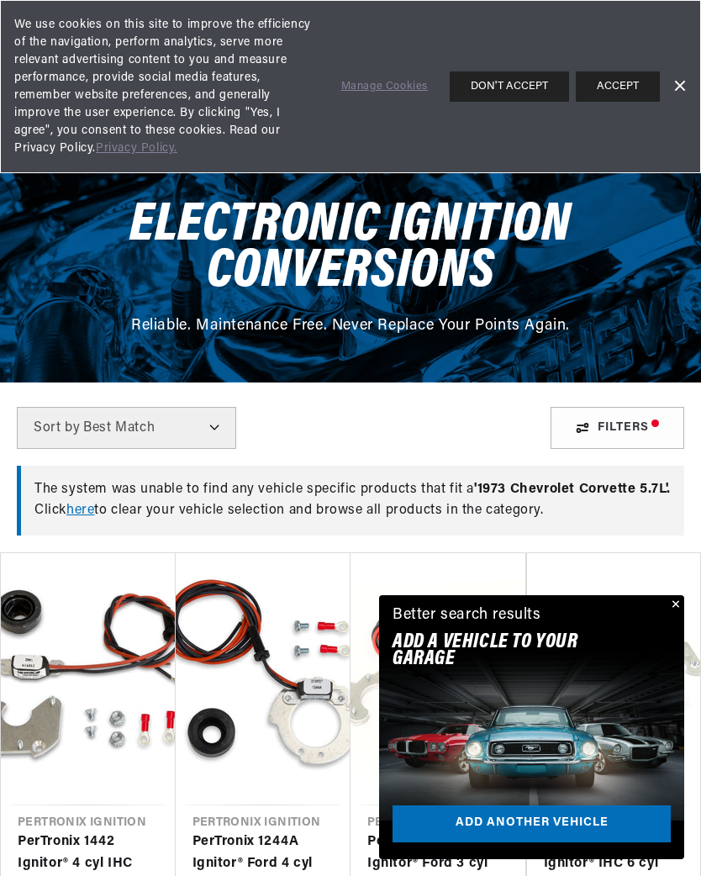
click at [678, 83] on link "Dismiss Banner" at bounding box center [678, 86] width 25 height 25
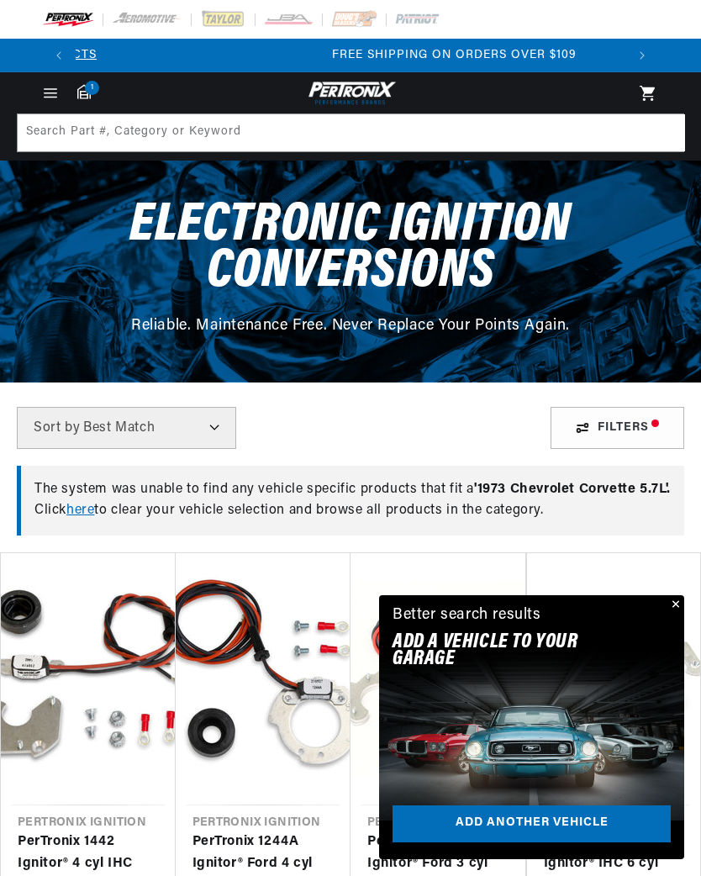
scroll to position [0, 550]
click at [53, 92] on icon "Menu" at bounding box center [51, 92] width 12 height 0
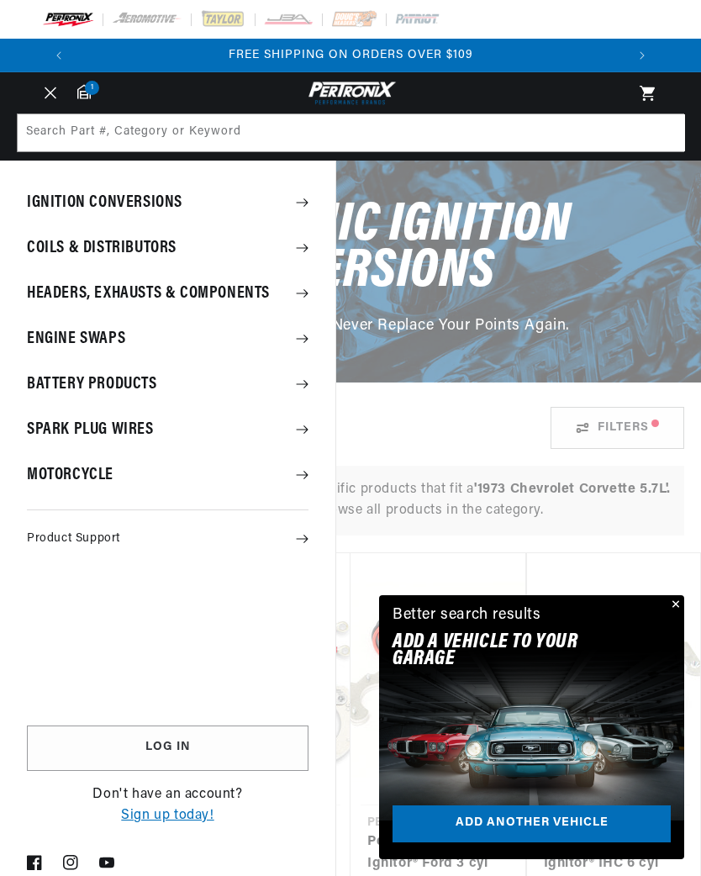
click at [293, 253] on summary "Coils & Distributors" at bounding box center [167, 248] width 335 height 44
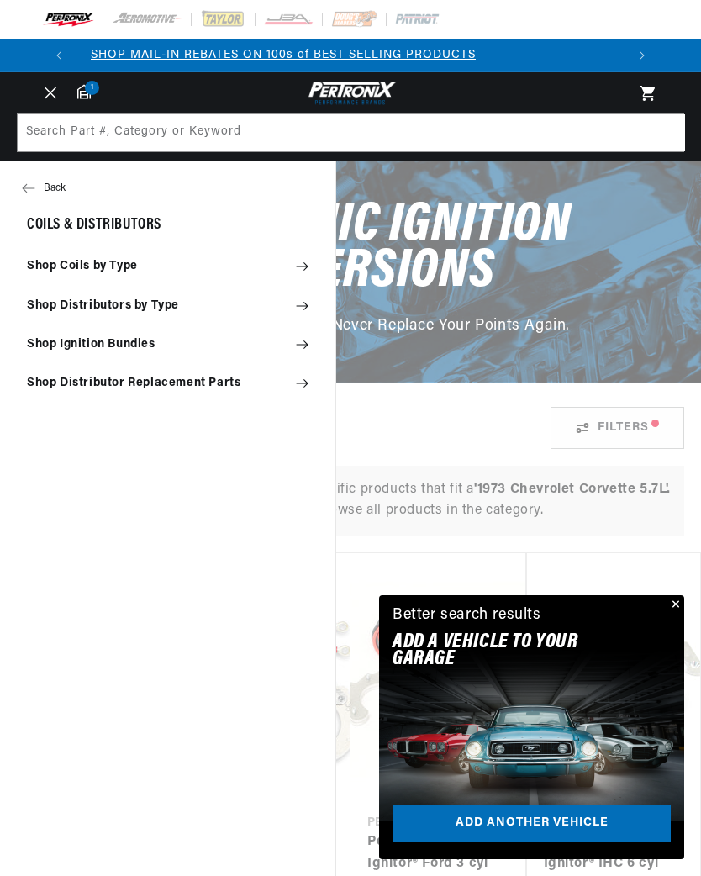
scroll to position [0, 0]
click at [309, 298] on summary "Shop Distributors by Type" at bounding box center [167, 305] width 335 height 37
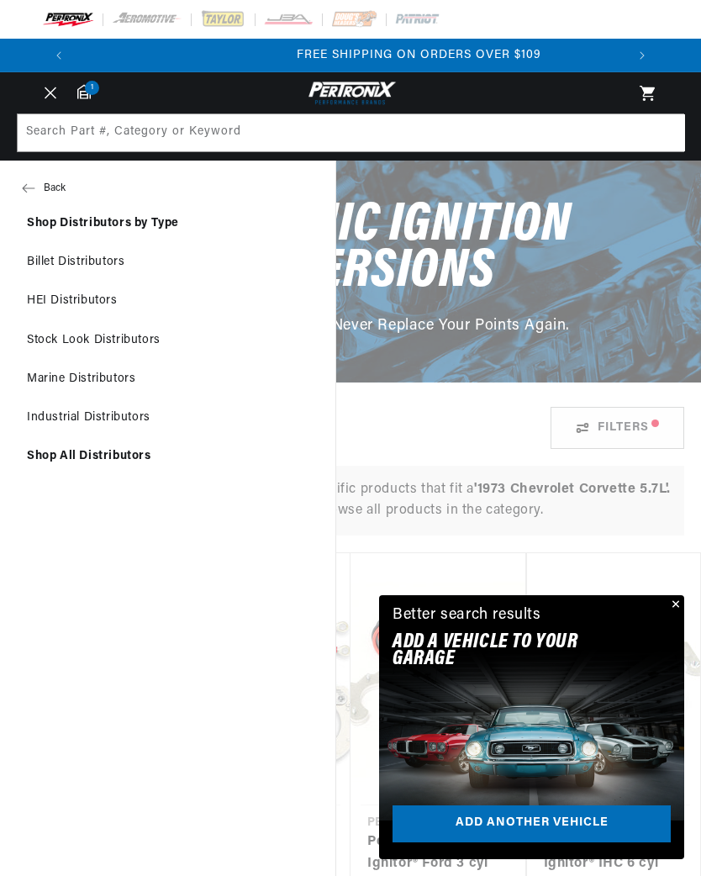
scroll to position [0, 550]
click at [139, 341] on link "Stock Look Distributors" at bounding box center [167, 340] width 335 height 37
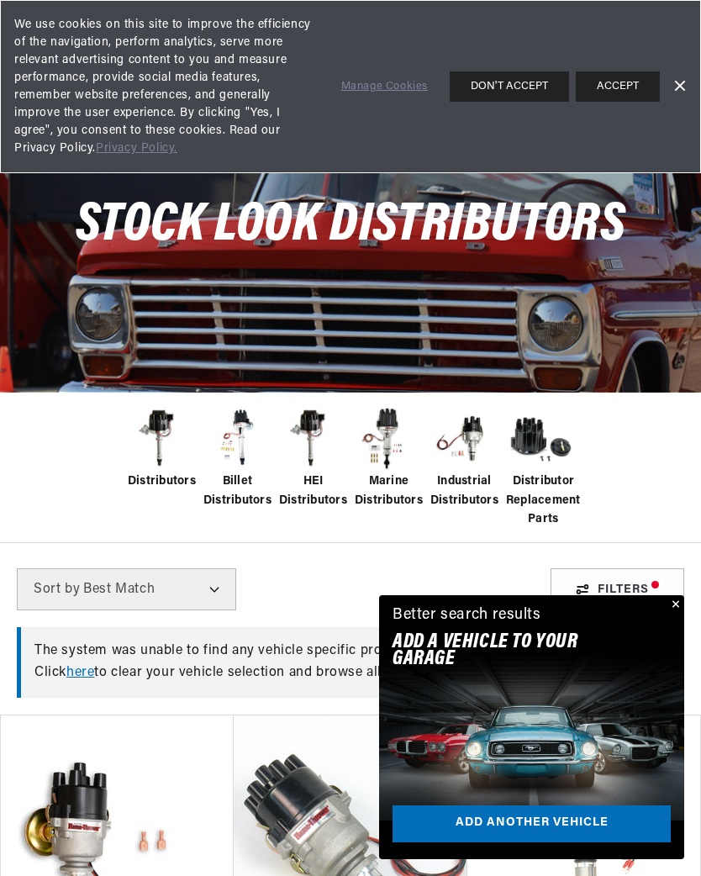
click at [670, 615] on button "Close" at bounding box center [674, 605] width 20 height 20
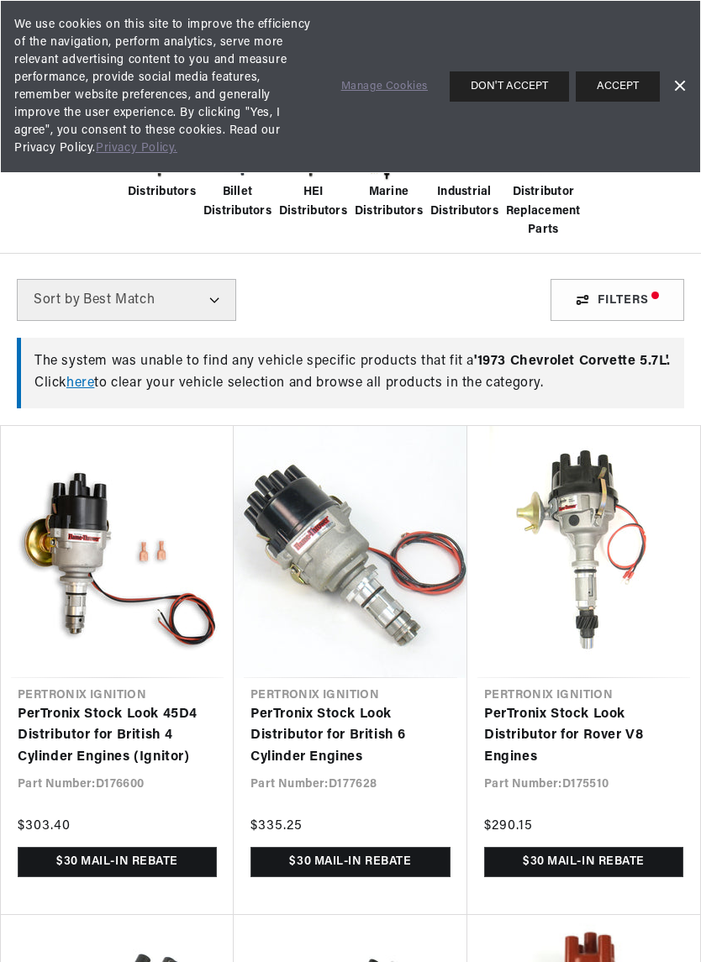
scroll to position [289, 0]
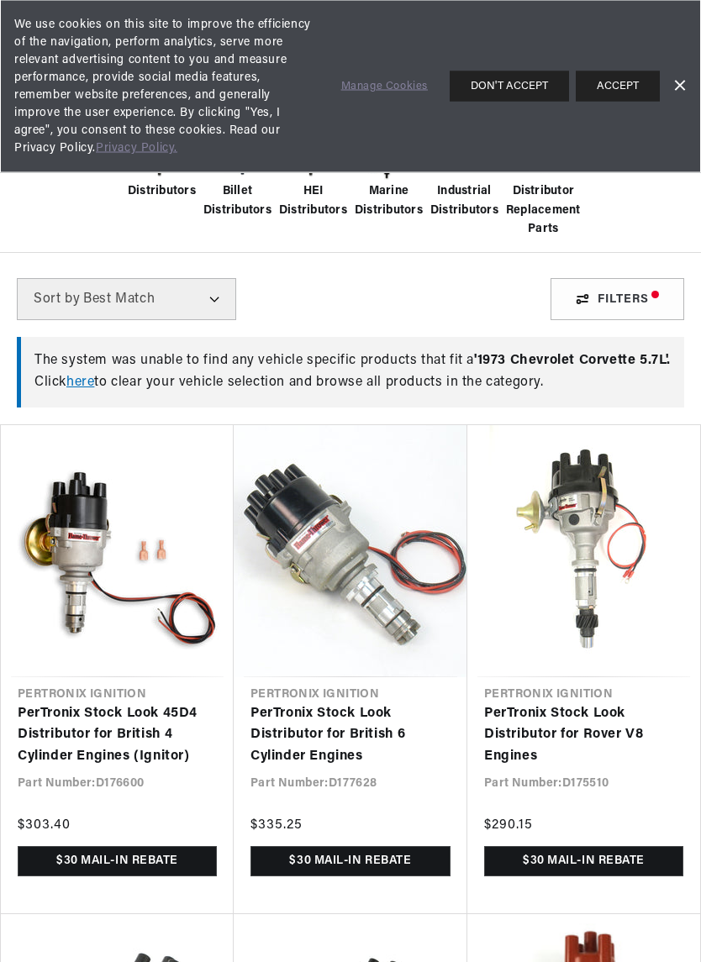
click at [682, 76] on link "Dismiss Banner" at bounding box center [678, 86] width 25 height 25
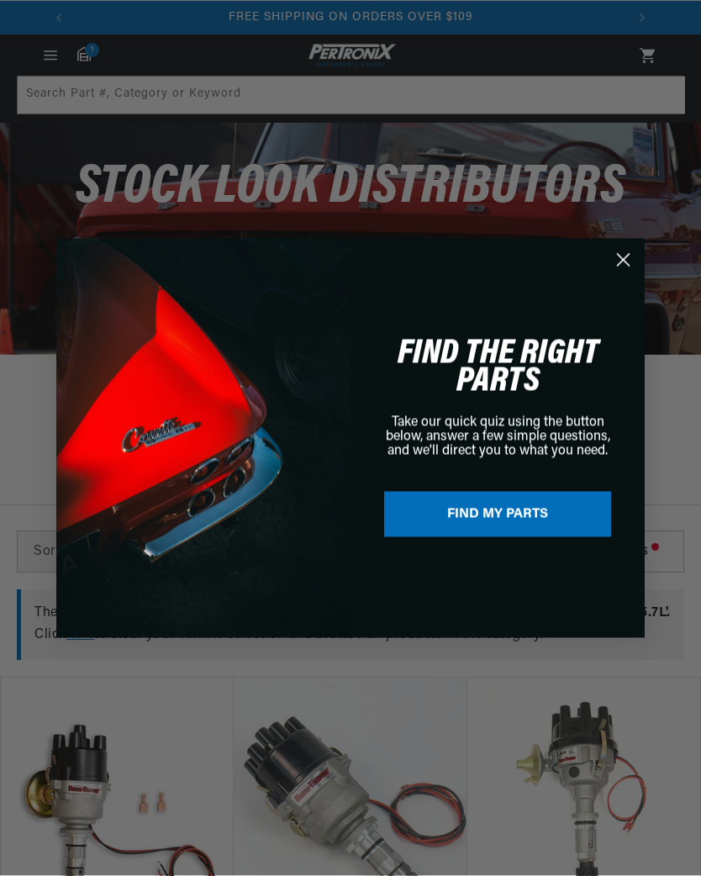
scroll to position [0, 0]
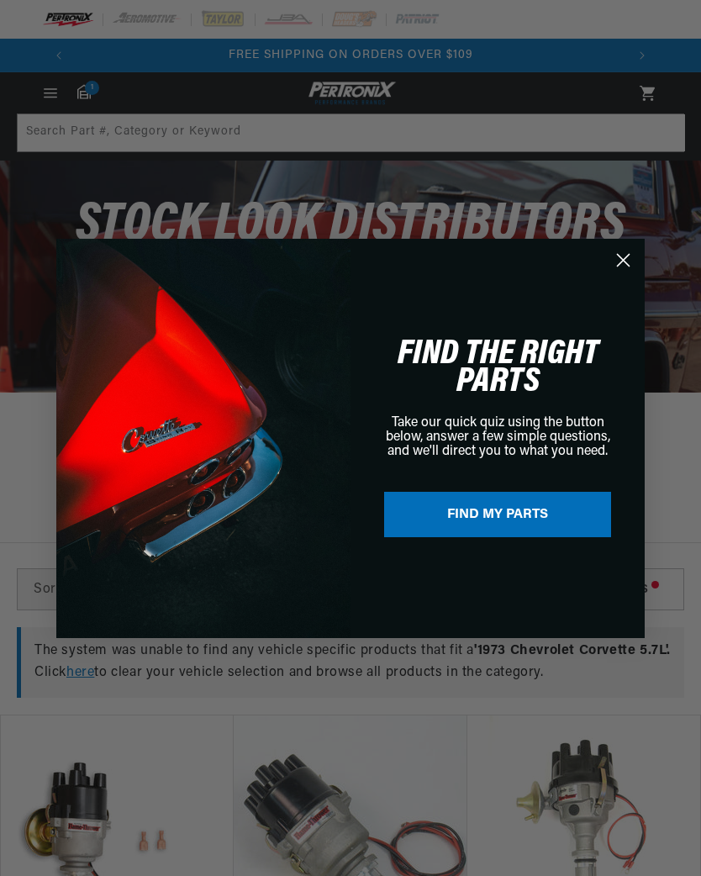
click at [622, 273] on circle "Close dialog" at bounding box center [623, 259] width 28 height 28
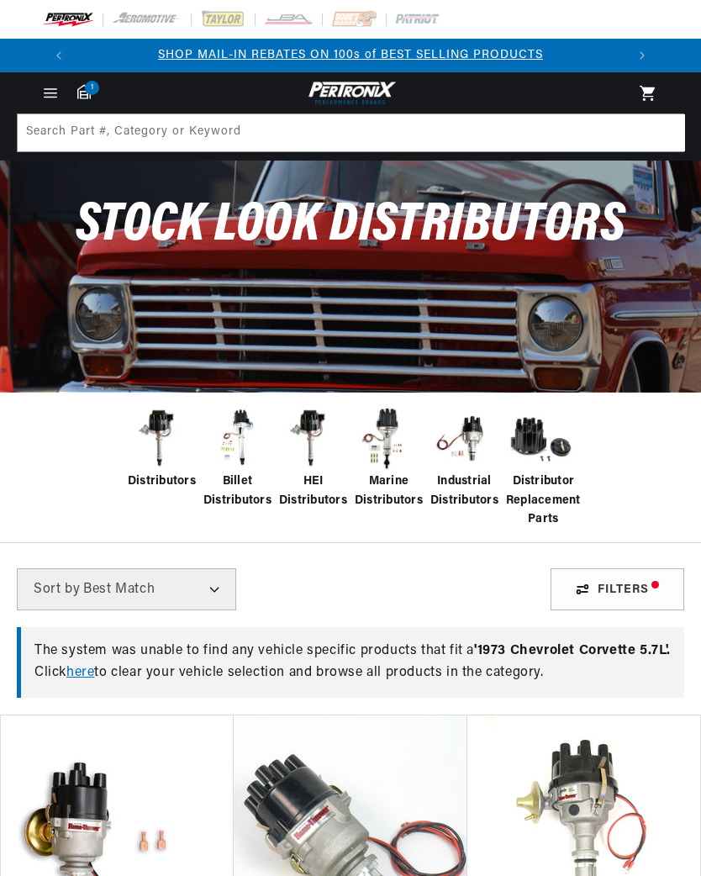
click at [629, 582] on div "Filters" at bounding box center [617, 589] width 134 height 42
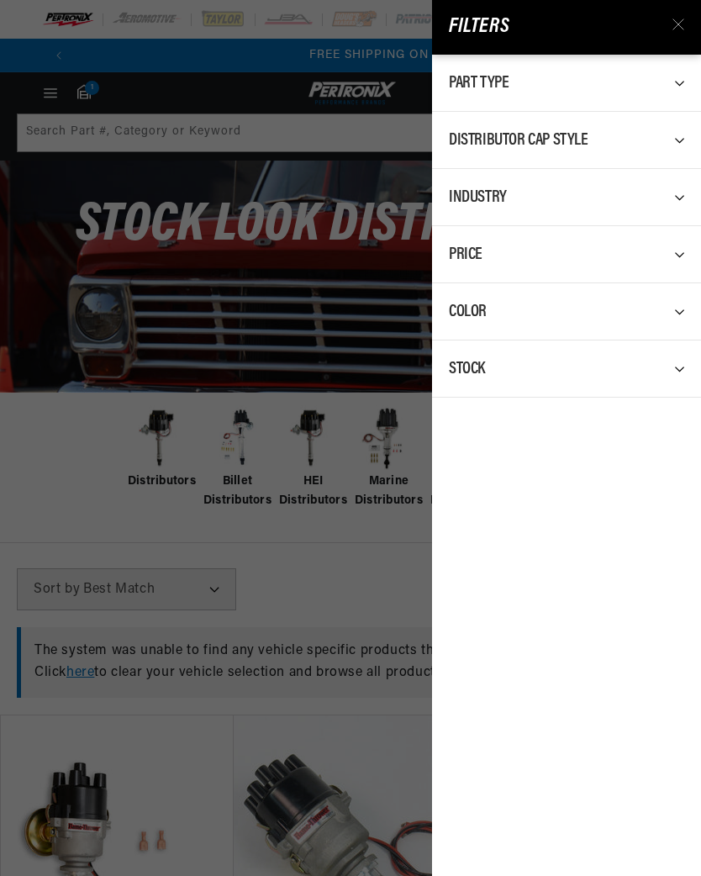
scroll to position [0, 550]
click at [69, 496] on div "Filters Part Type 0 selected Reset Distributor 9 Distributor Cap Style 0 select…" at bounding box center [350, 438] width 701 height 876
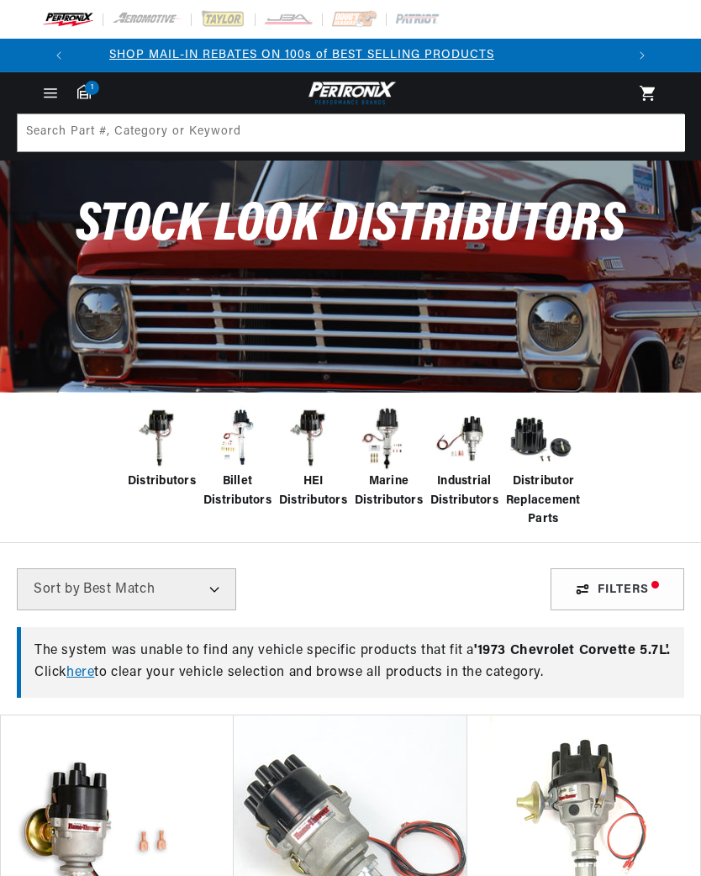
scroll to position [0, 0]
click at [142, 471] on img at bounding box center [161, 438] width 67 height 67
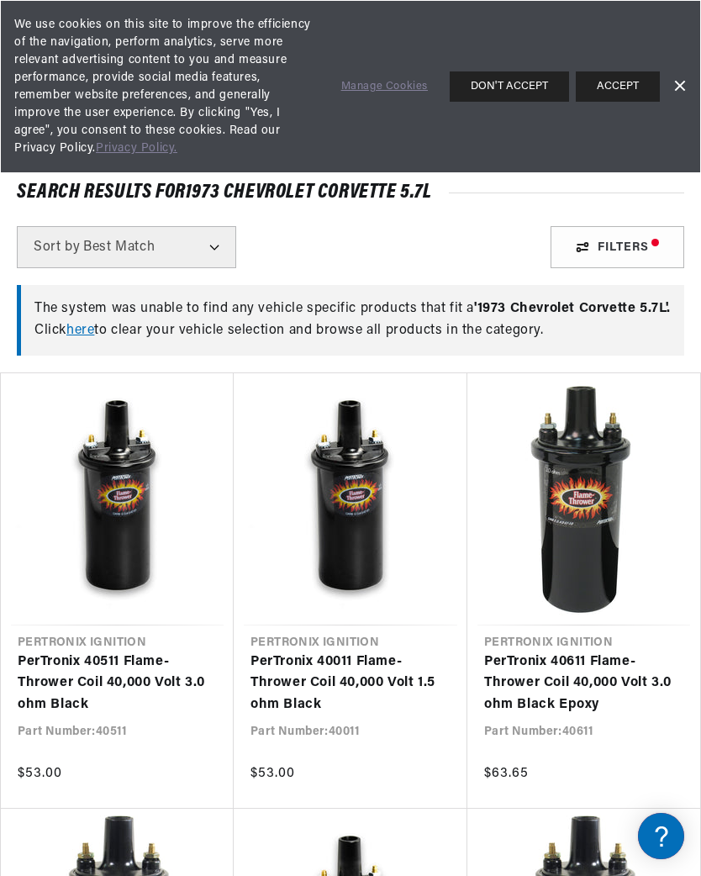
click at [682, 81] on link "Dismiss Banner" at bounding box center [678, 86] width 25 height 25
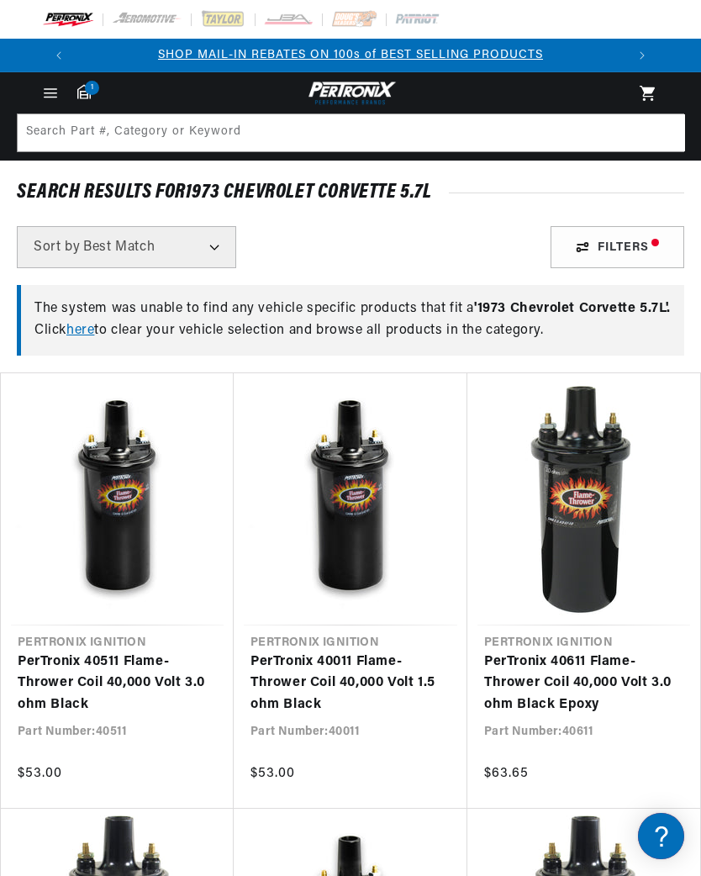
click at [89, 337] on link "here" at bounding box center [80, 330] width 28 height 13
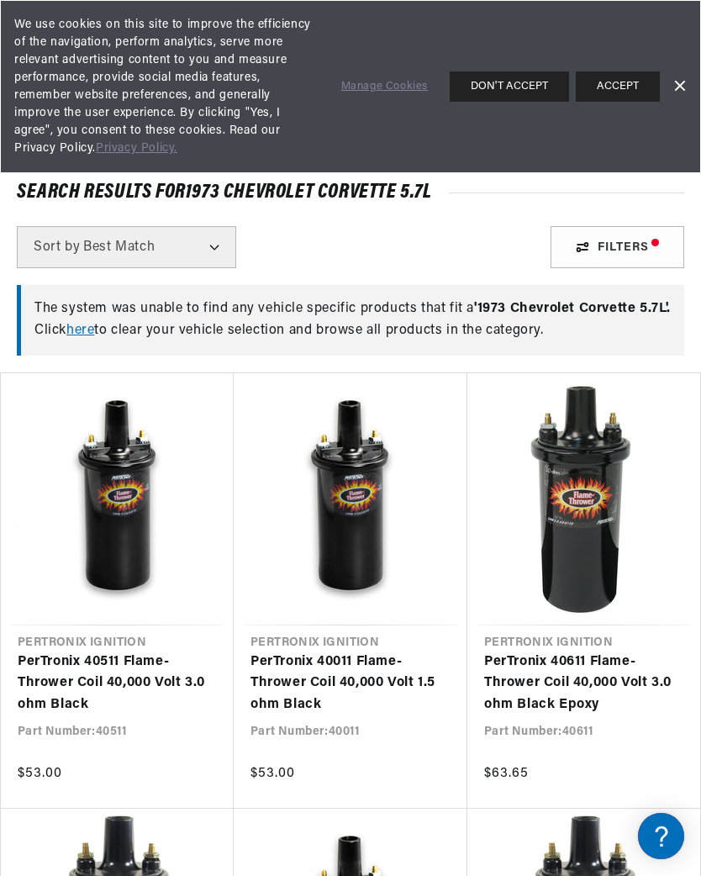
click at [677, 86] on link "Dismiss Banner" at bounding box center [678, 86] width 25 height 25
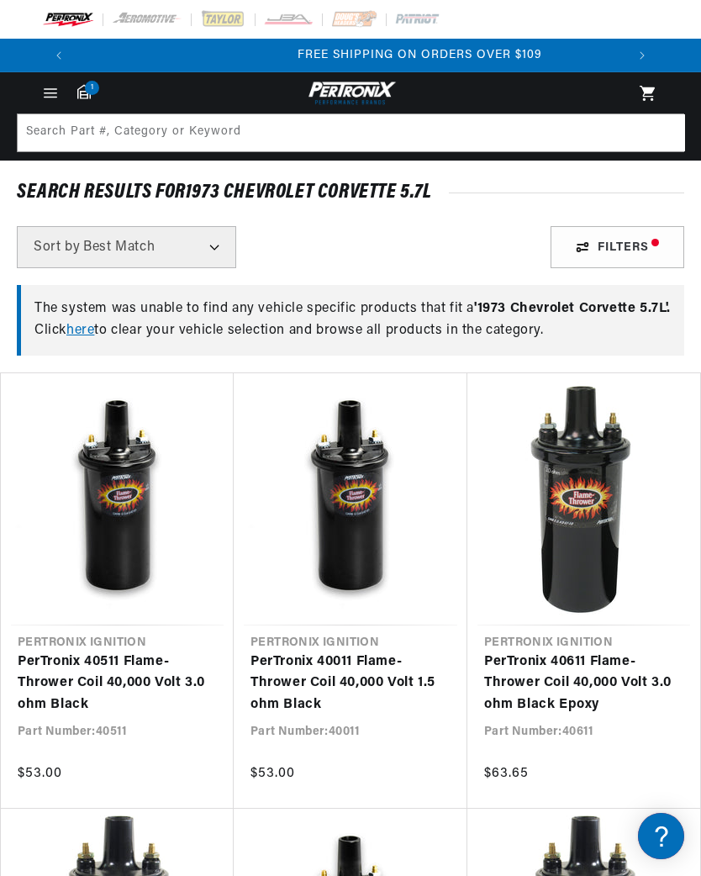
scroll to position [0, 550]
click at [93, 92] on span "1" at bounding box center [92, 88] width 14 height 14
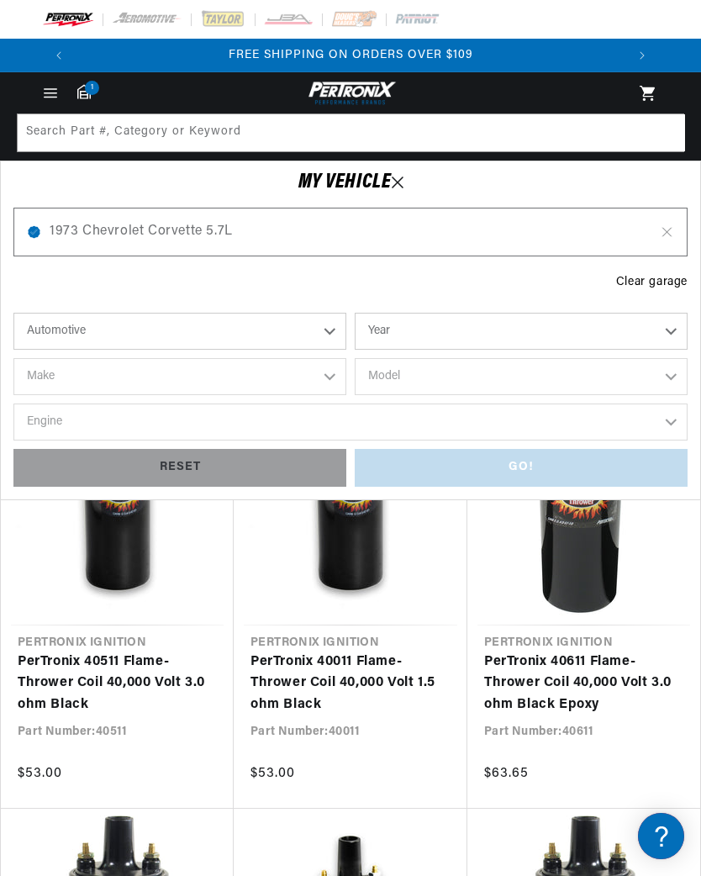
click at [676, 234] on div "1973 Chevrolet Corvette 5.7L" at bounding box center [350, 232] width 674 height 49
click at [668, 226] on icon at bounding box center [667, 231] width 14 height 13
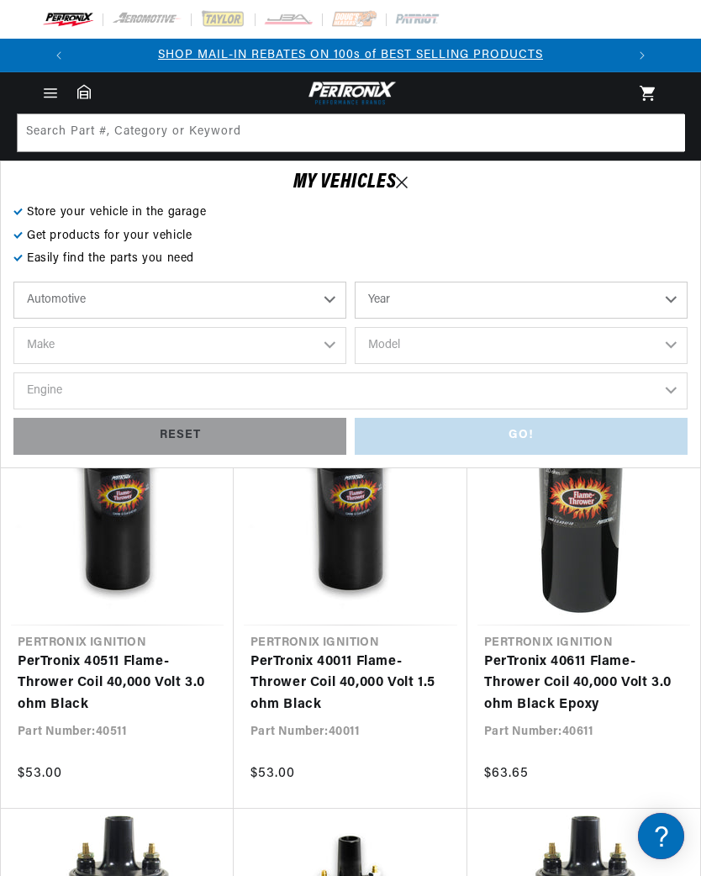
click at [336, 297] on select "Automotive Agricultural Industrial Marine Motorcycle" at bounding box center [179, 300] width 333 height 37
click at [675, 297] on select "Year 2022 2021 2020 2019 2018 2017 2016 2015 2014 2013 2012 2011 2010 2009 2008…" at bounding box center [521, 300] width 333 height 37
select select "1980"
click at [312, 339] on select "Make Alfa Romeo American Motors Audi Avanti Buick Cadillac Checker Chevrolet Ch…" at bounding box center [179, 345] width 333 height 37
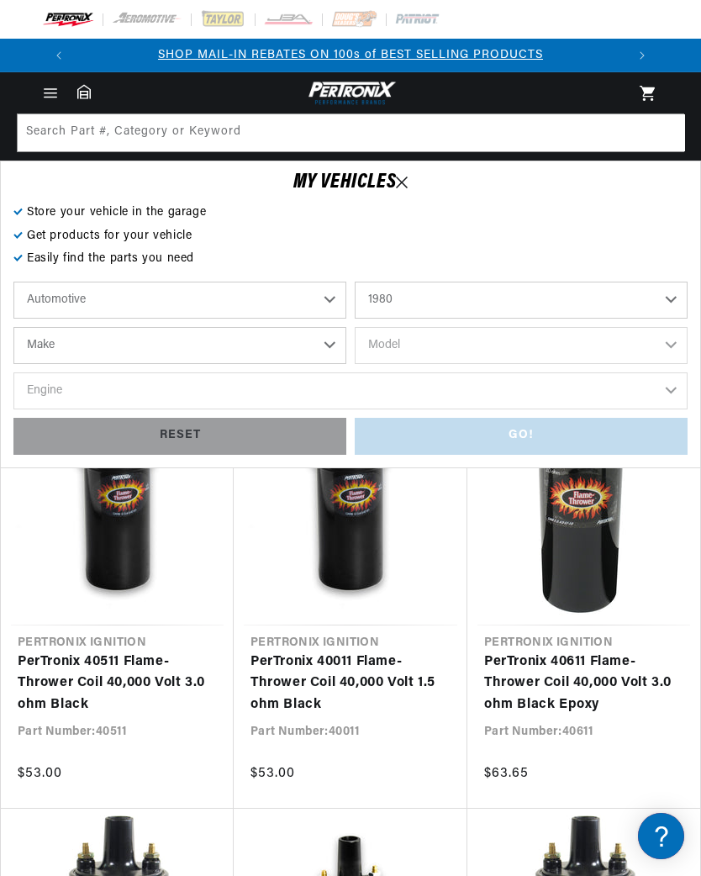
select select "Ford"
click at [685, 331] on select "Model Bronco E-100 Econoline E-100 Econoline Club Wagon E-150 Econoline E-150 E…" at bounding box center [521, 345] width 333 height 37
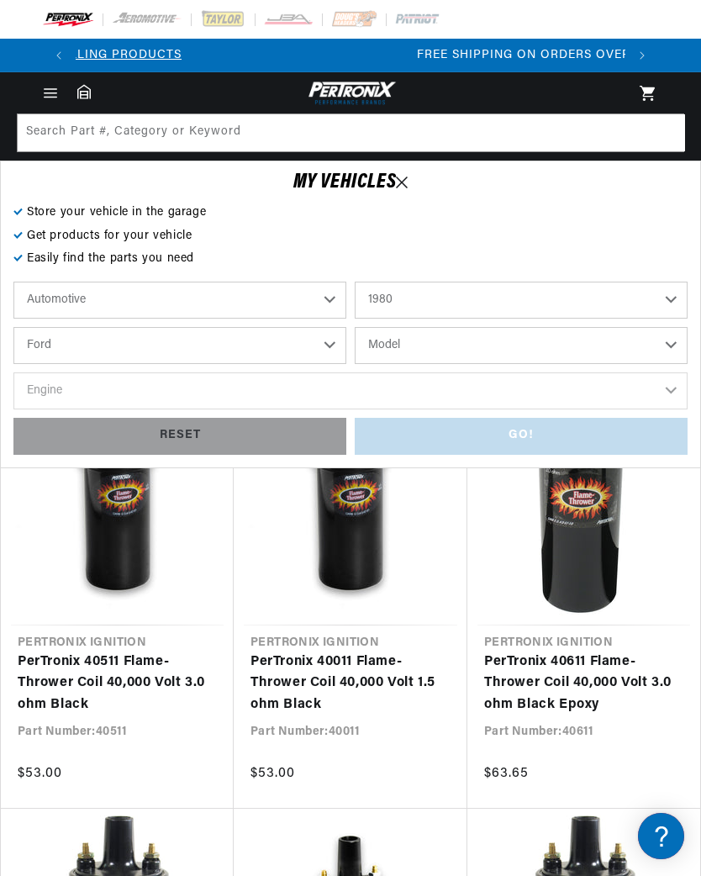
scroll to position [0, 550]
select select "Mustang"
click at [669, 387] on select "Engine 2.3L 4.2L 5.0L" at bounding box center [350, 390] width 674 height 37
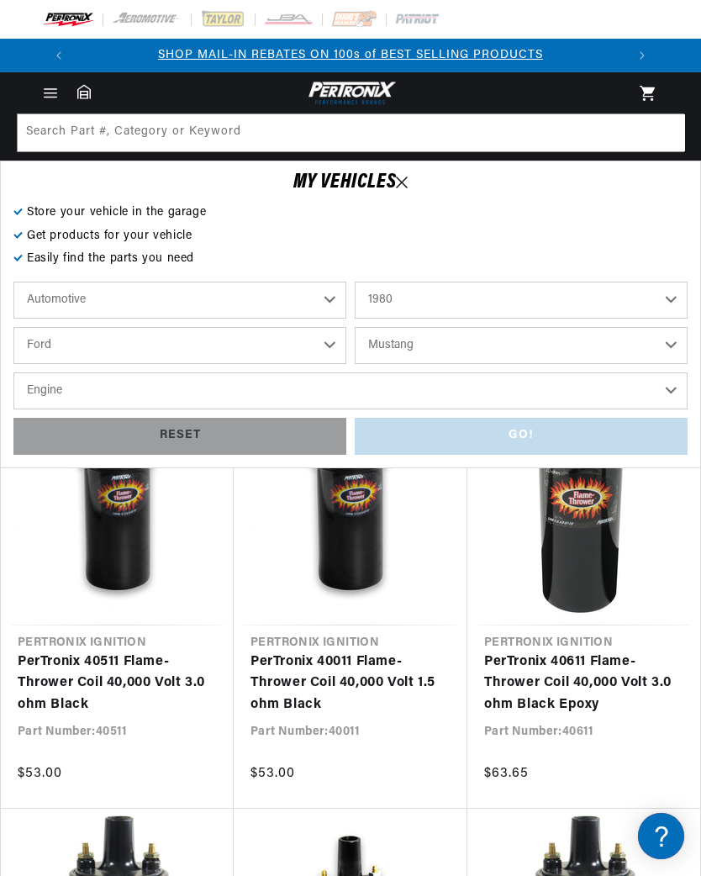
select select "5.0L"
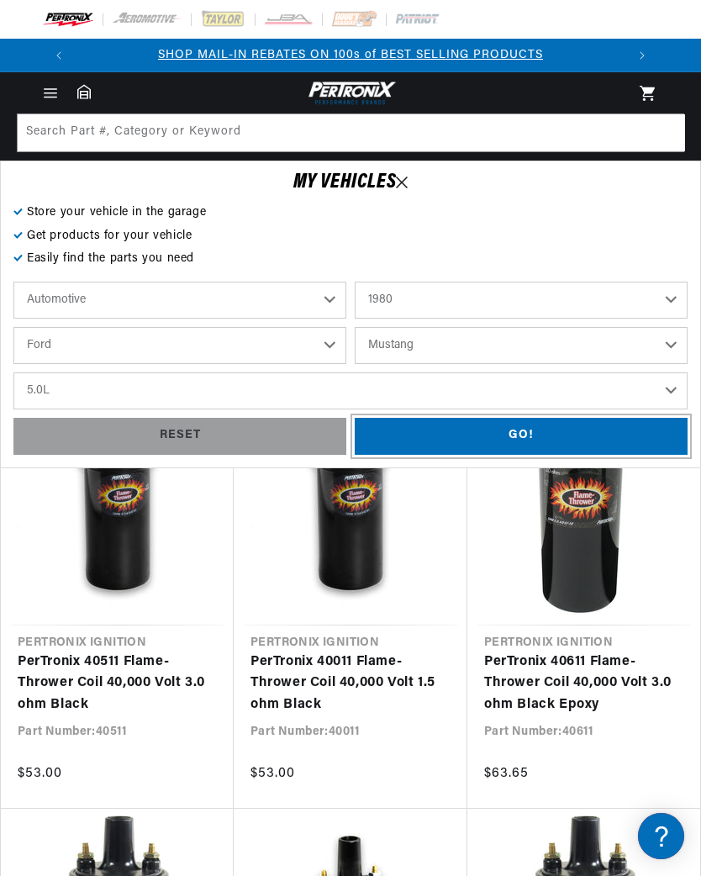
click at [523, 431] on div "GO!" at bounding box center [521, 437] width 333 height 38
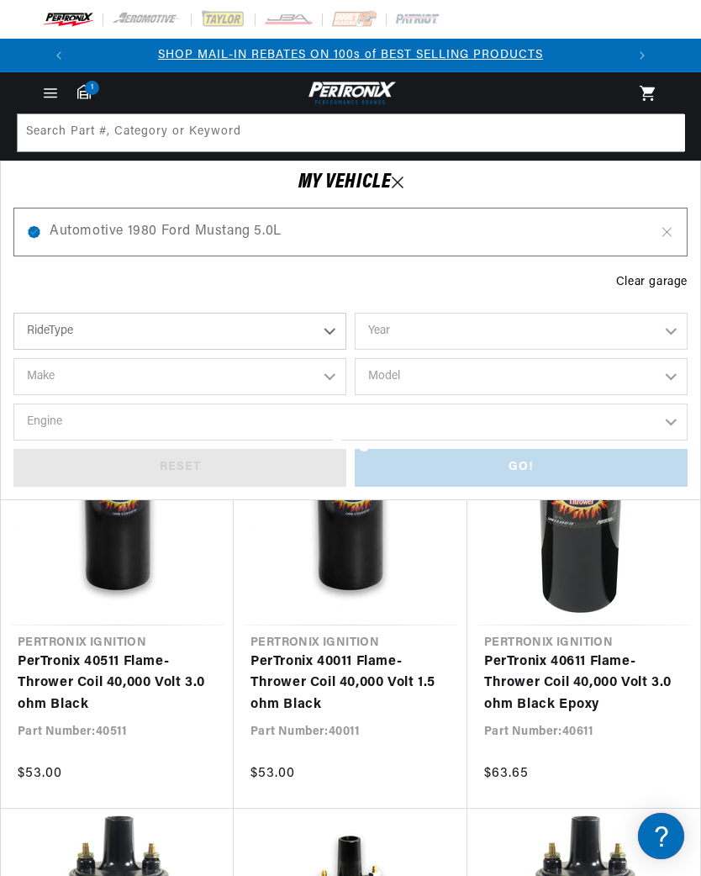
checkbox input "true"
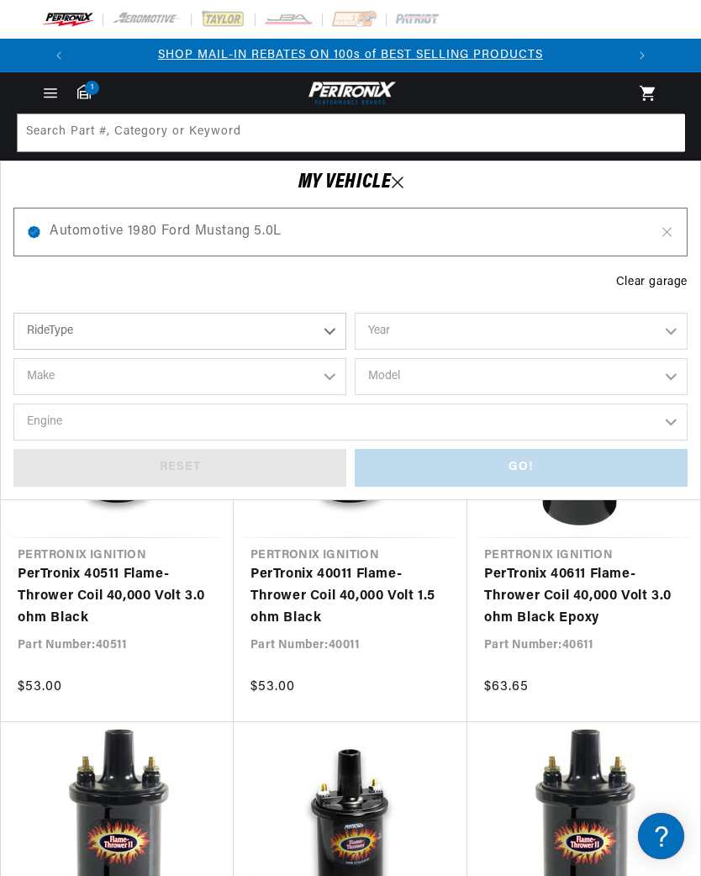
click at [674, 629] on link "PerTronix 40611 Flame-Thrower Coil 40,000 Volt 3.0 ohm Black Epoxy" at bounding box center [583, 596] width 199 height 65
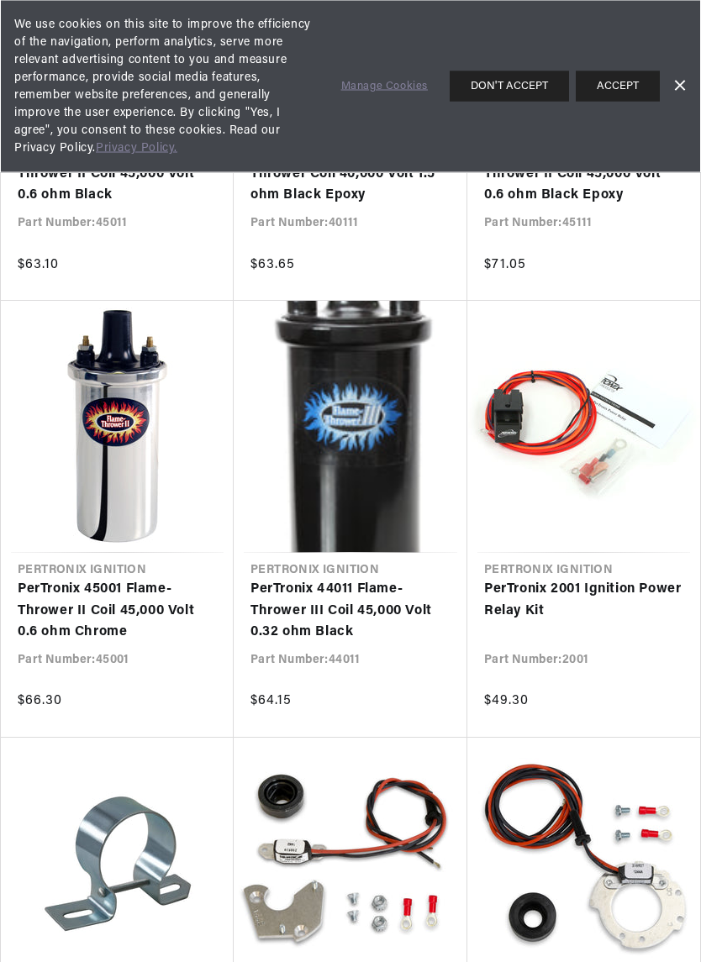
scroll to position [0, 550]
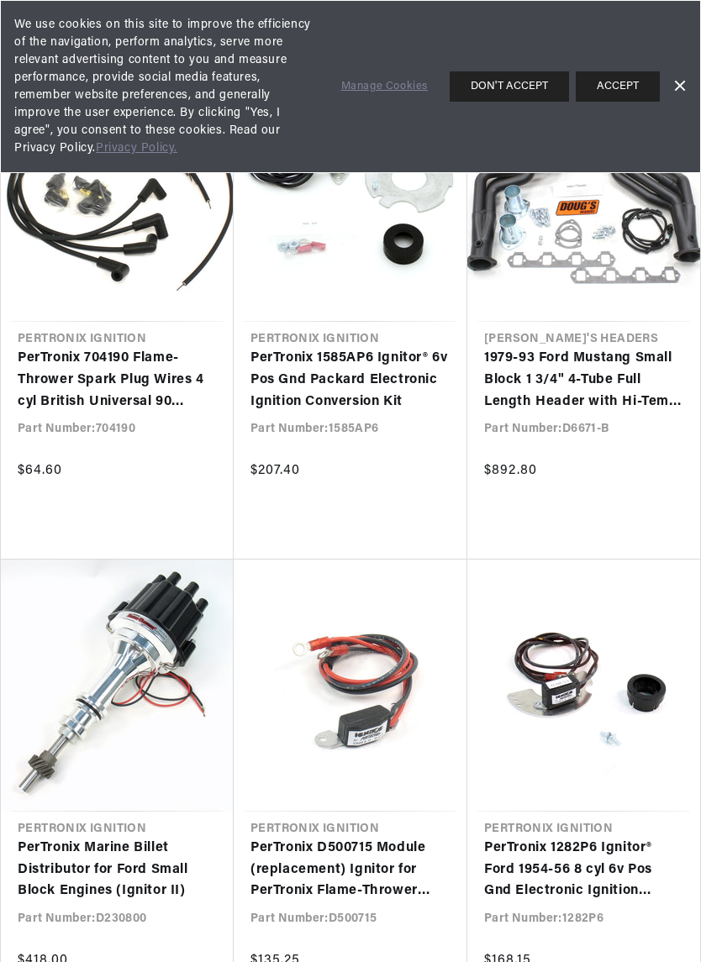
scroll to position [0, 373]
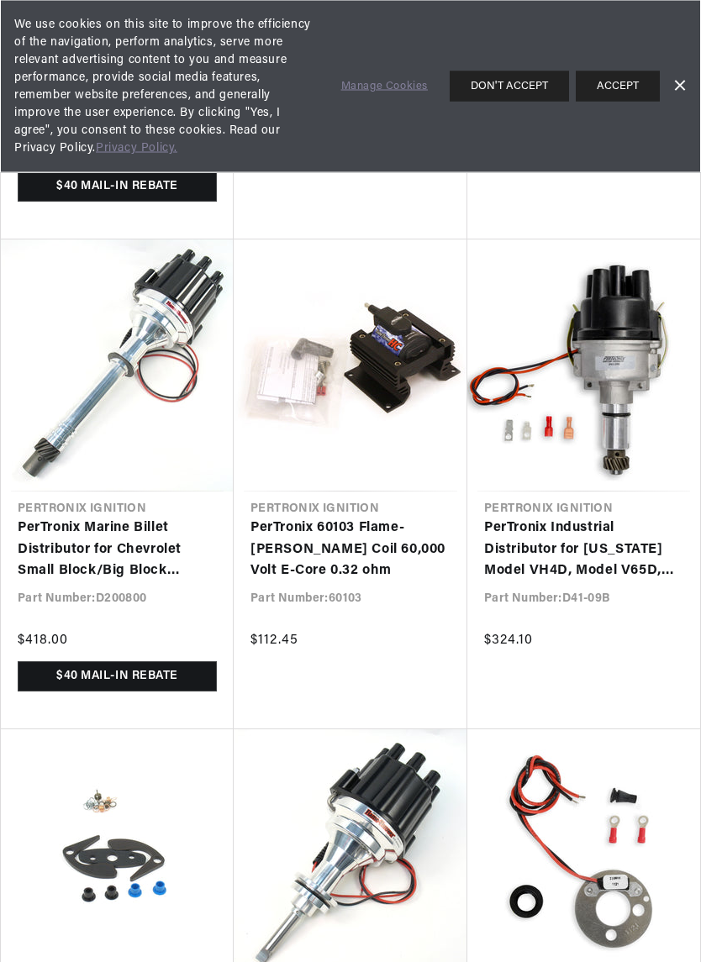
scroll to position [7882, 0]
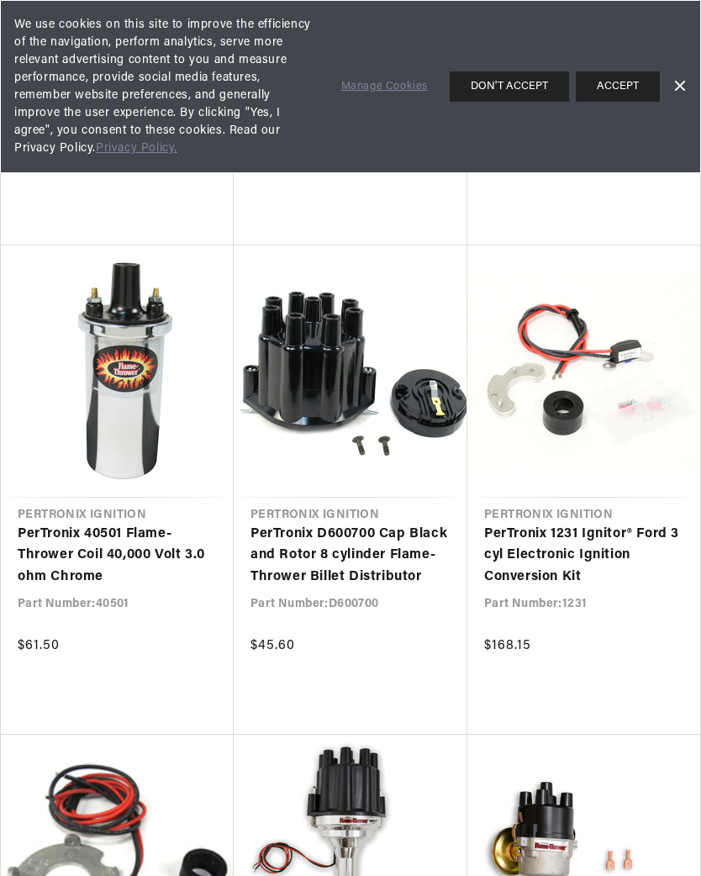
click at [690, 78] on link "Dismiss Banner" at bounding box center [678, 86] width 25 height 25
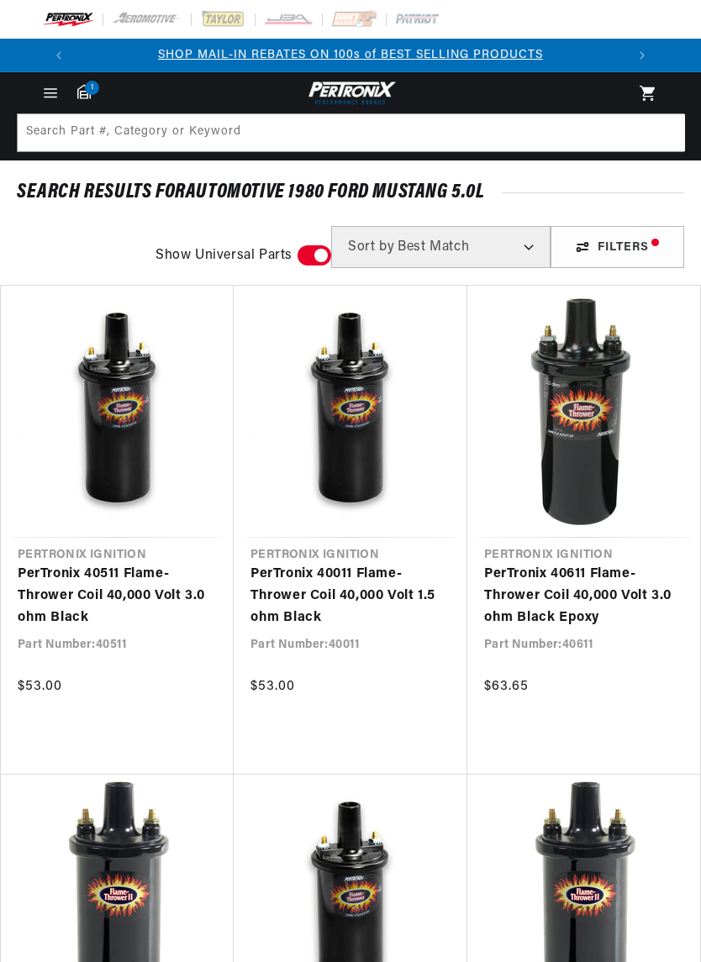
click at [90, 96] on icon at bounding box center [83, 91] width 13 height 14
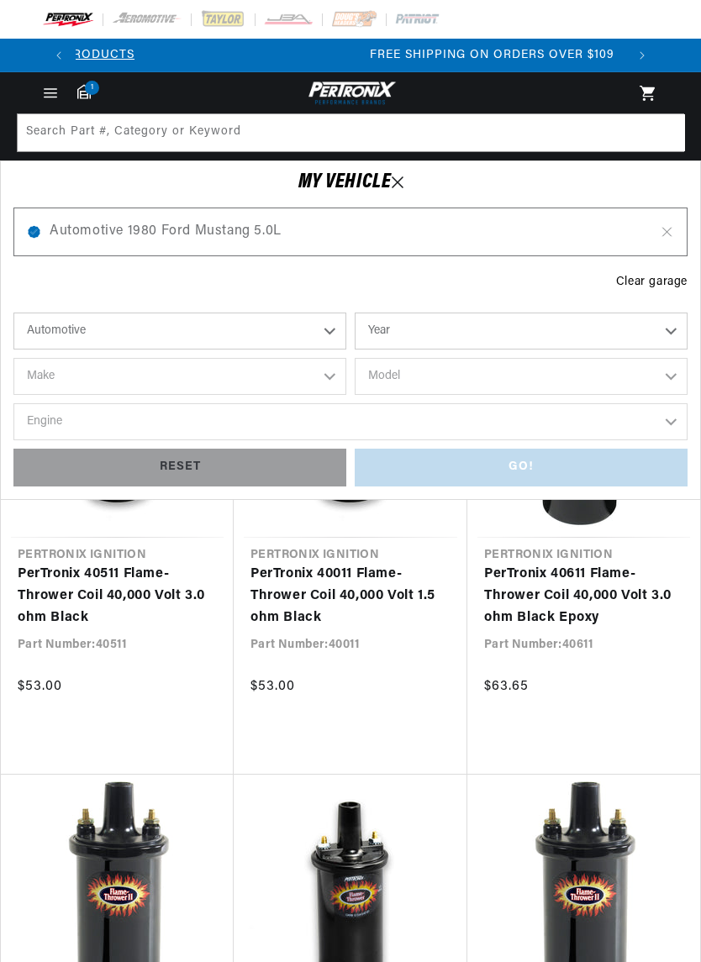
scroll to position [0, 550]
click at [674, 325] on select "Year 2022 2021 2020 2019 2018 2017 2016 2015 2014 2013 2012 2011 2010 2009 2008…" at bounding box center [521, 331] width 333 height 37
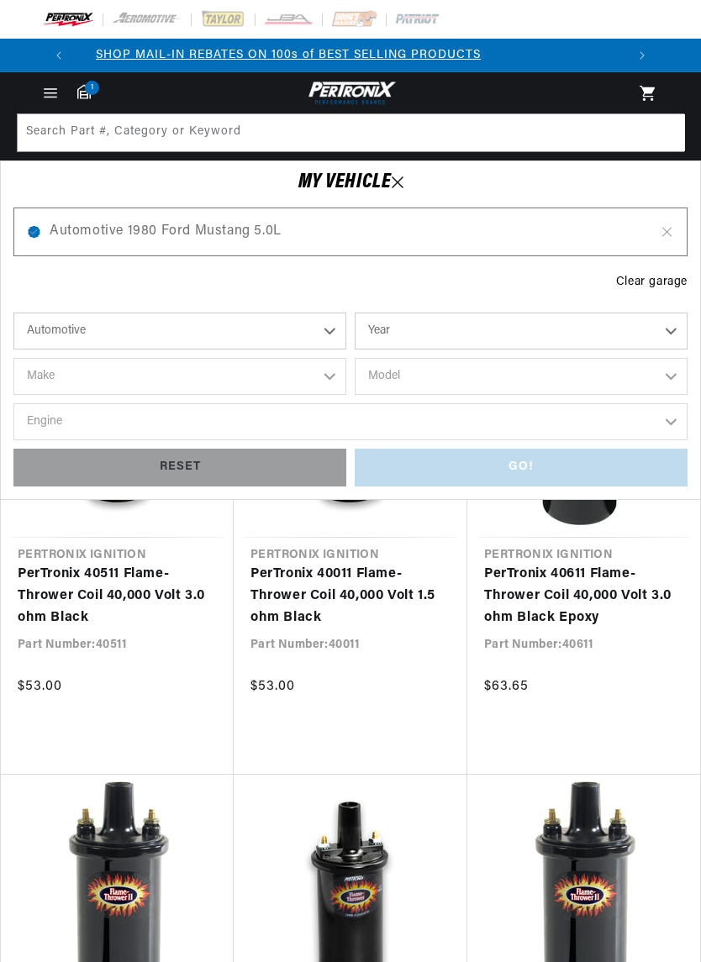
scroll to position [0, 0]
select select "1992"
click at [294, 384] on select "Make Buick Cadillac Chevrolet Chrysler Dodge Ford GMC Hyundai Isuzu Jeep Lincol…" at bounding box center [179, 376] width 333 height 37
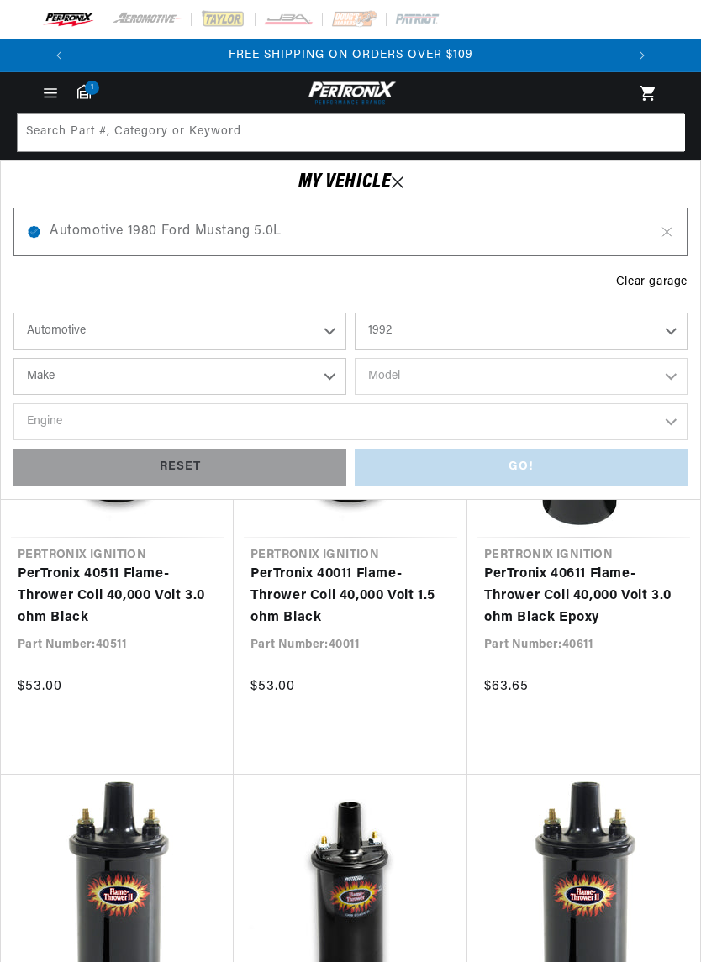
select select "Ford"
click at [679, 371] on select "Model Aerostar Bronco Crown Victoria E-150 Econoline E-150 Econoline Club Wagon…" at bounding box center [521, 376] width 333 height 37
select select "Mustang"
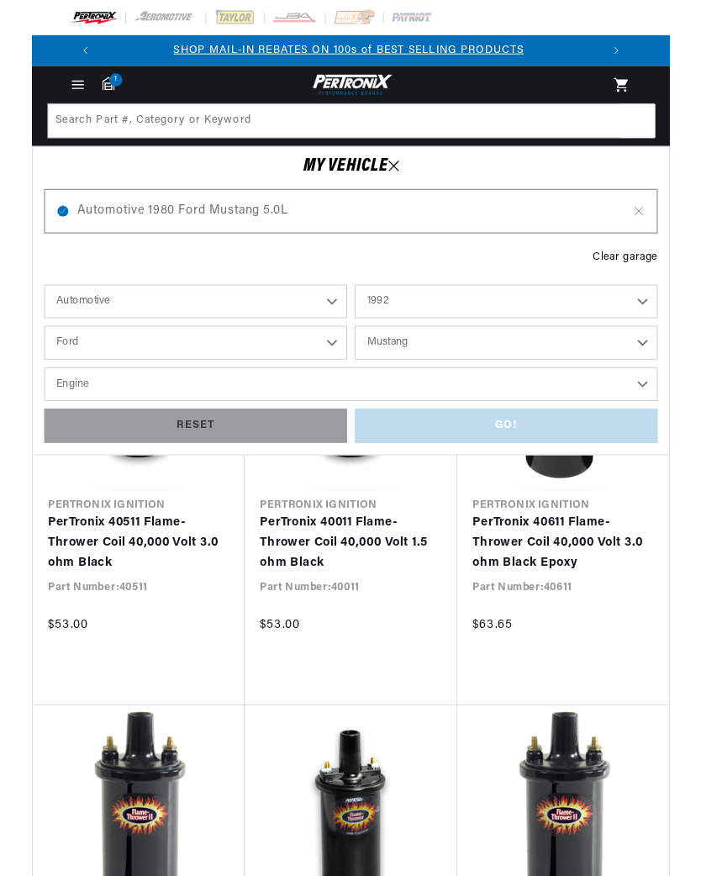
scroll to position [0, 0]
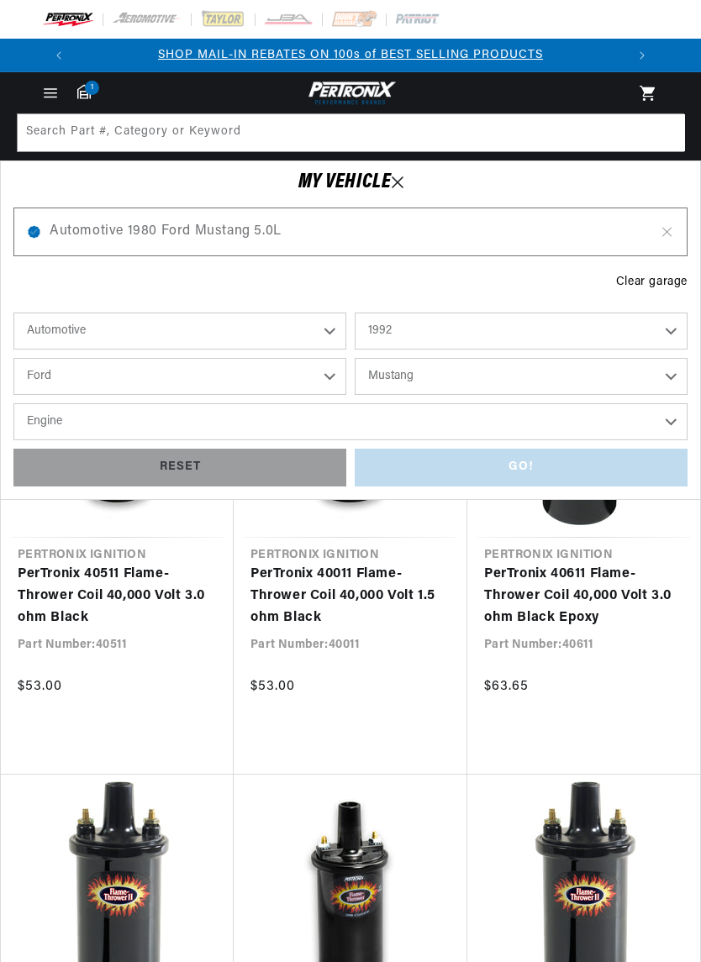
click at [671, 418] on select "Engine 2.3L 5.0L" at bounding box center [350, 421] width 674 height 37
select select "5.0L"
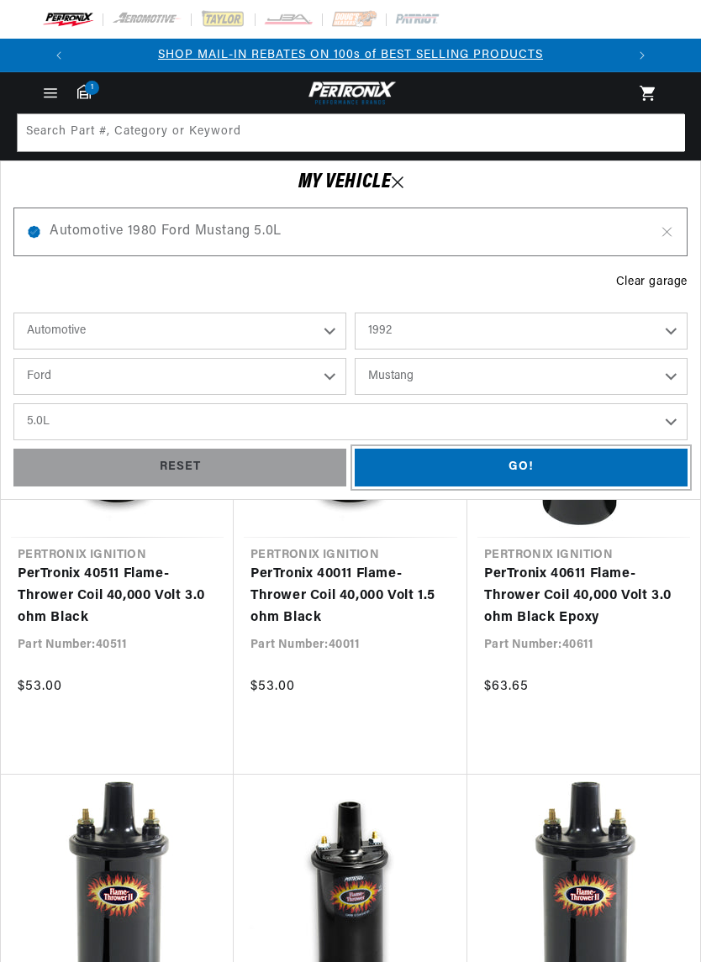
click at [550, 460] on div "GO!" at bounding box center [521, 468] width 333 height 38
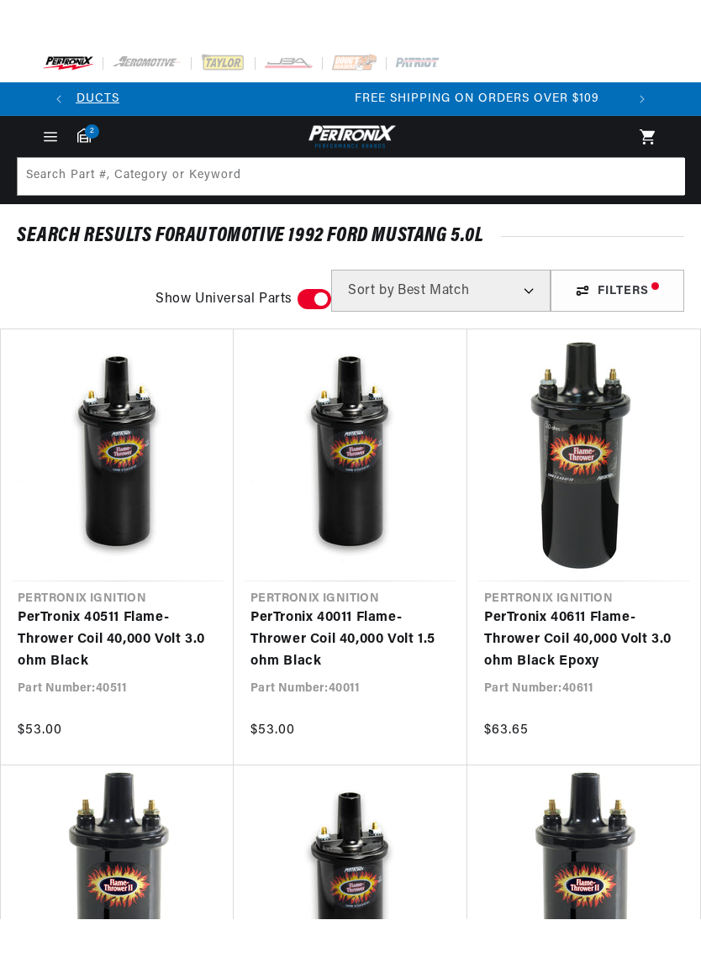
scroll to position [0, 550]
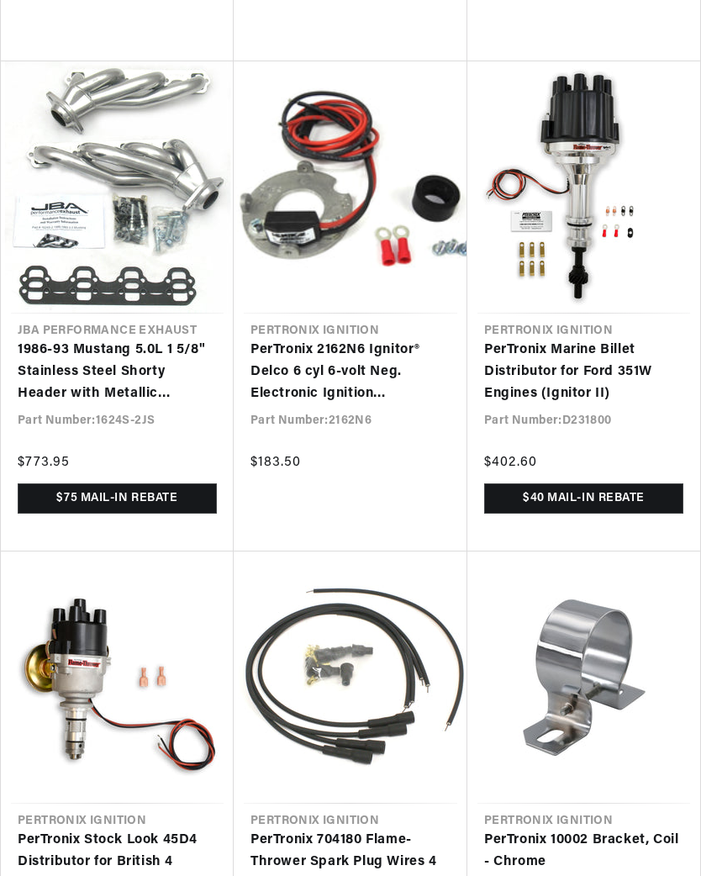
scroll to position [3651, 0]
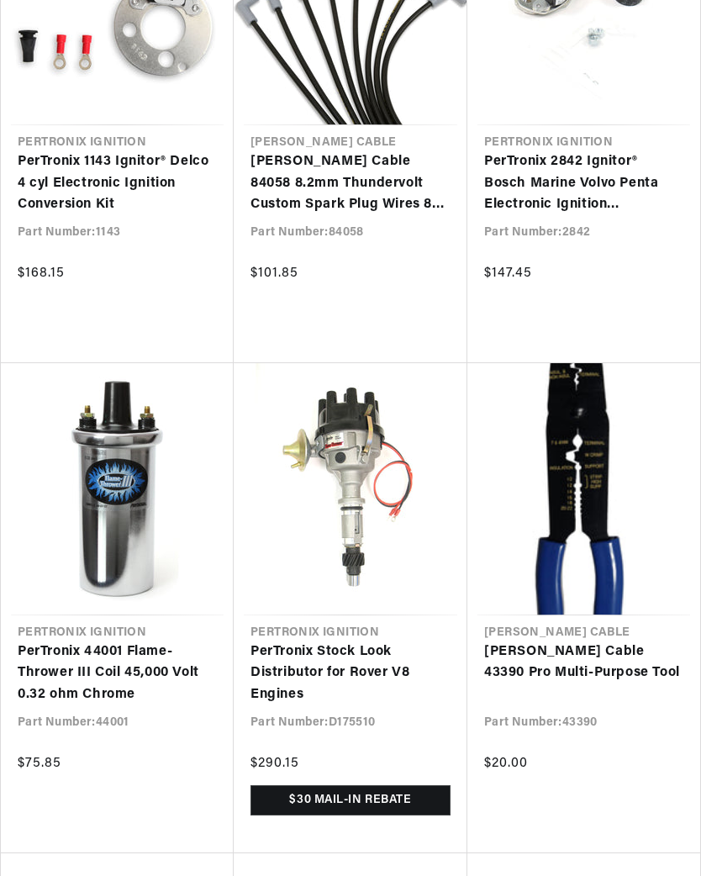
scroll to position [0, 550]
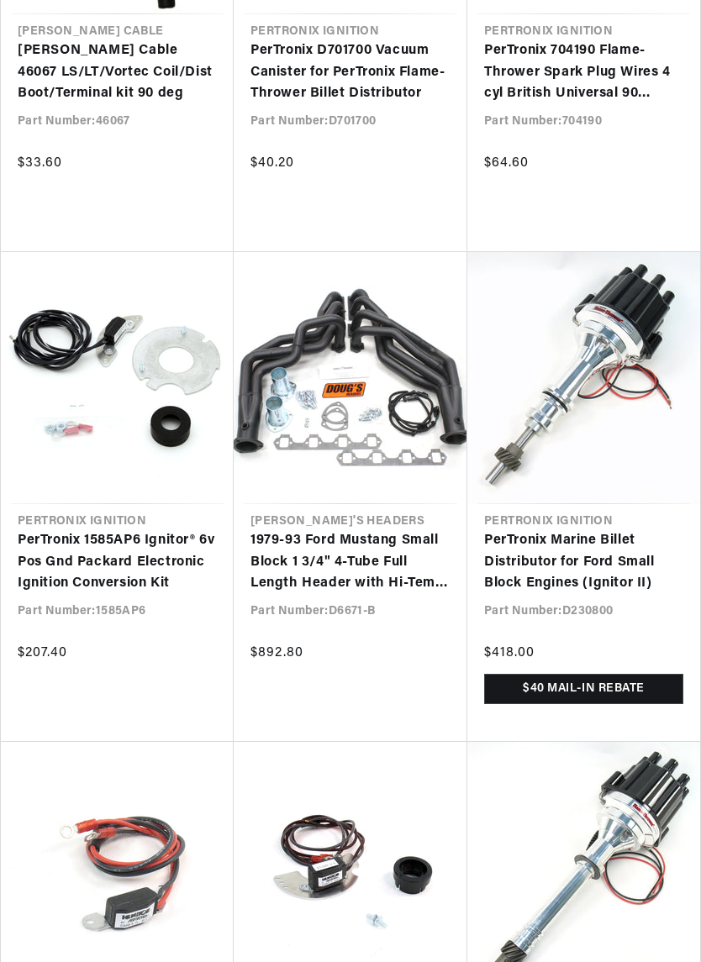
scroll to position [0, 550]
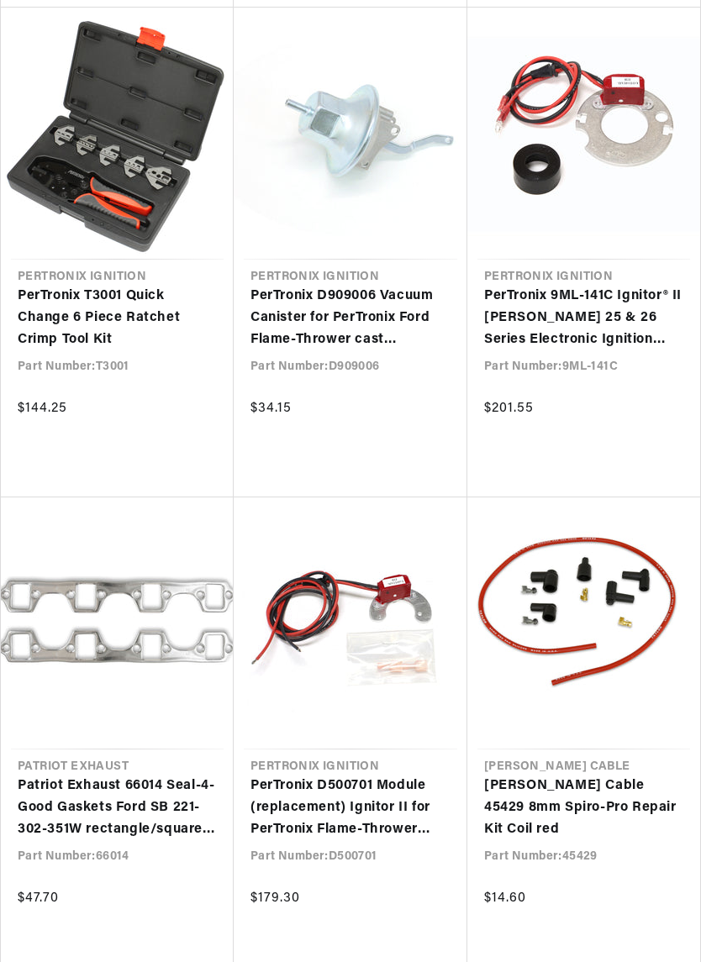
scroll to position [0, 550]
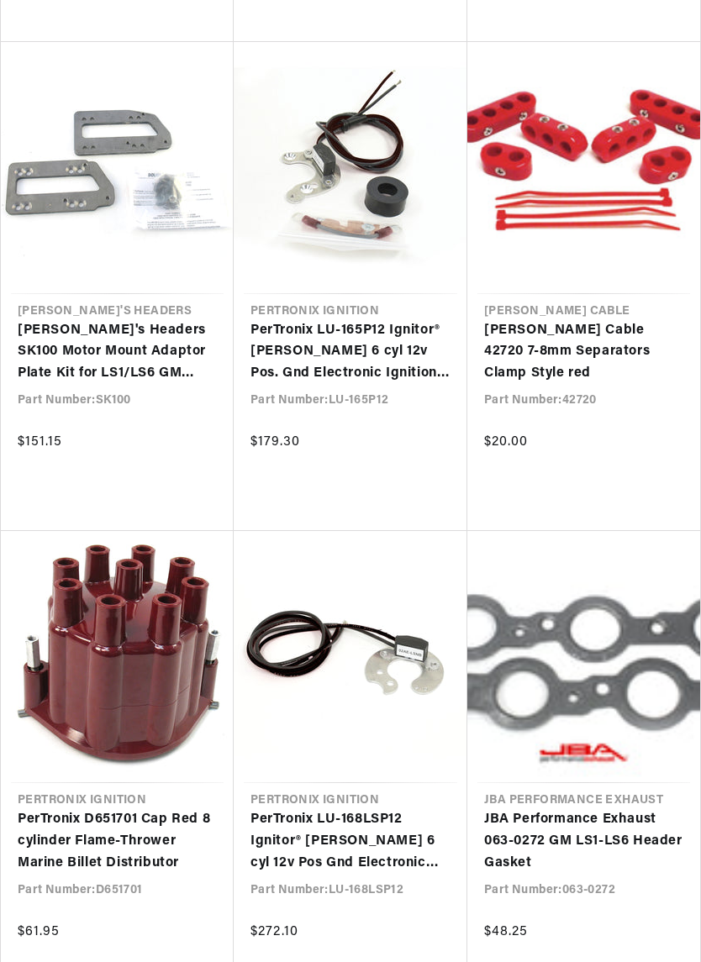
scroll to position [20709, 0]
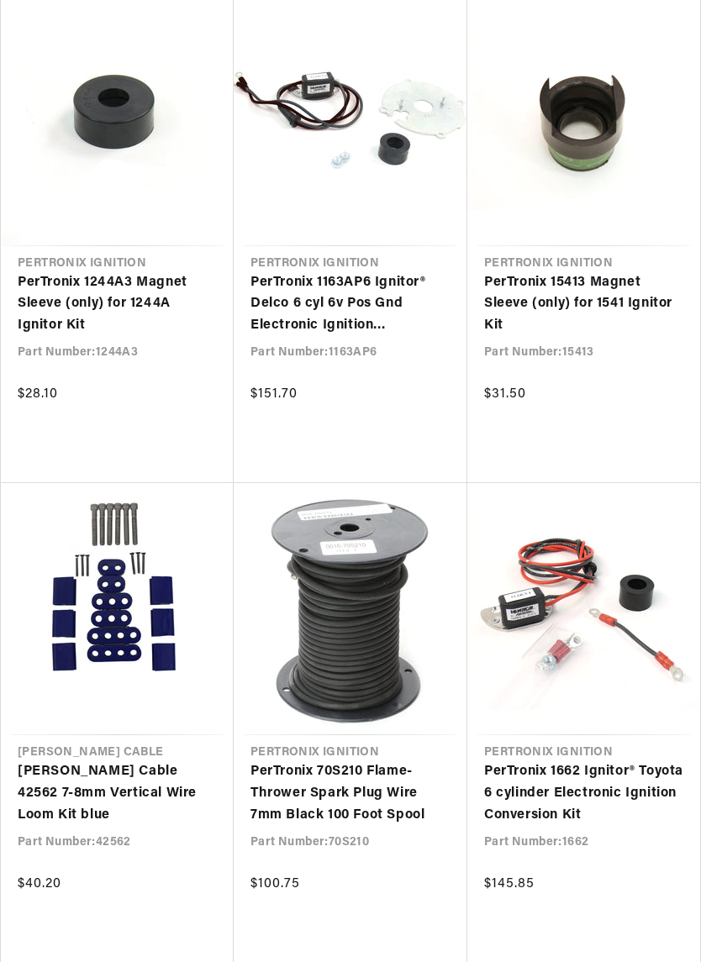
scroll to position [24309, 0]
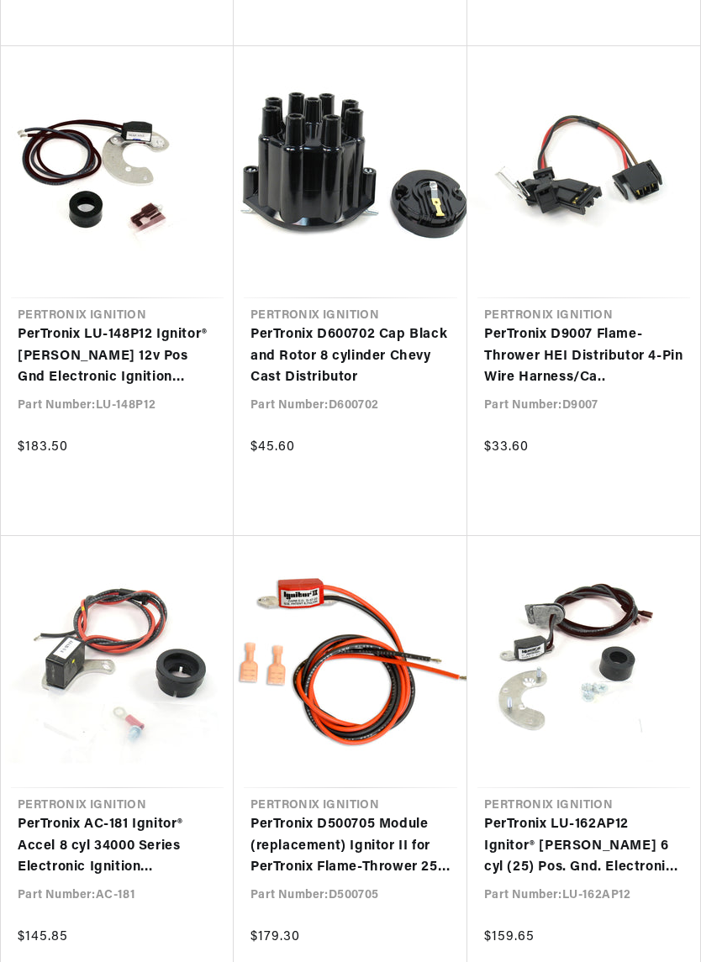
scroll to position [0, 67]
